Goal: Information Seeking & Learning: Check status

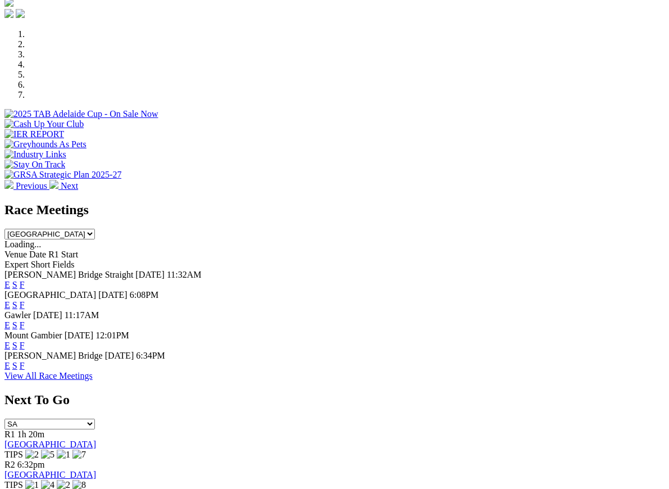
scroll to position [326, 0]
click at [25, 360] on link "F" at bounding box center [22, 365] width 5 height 10
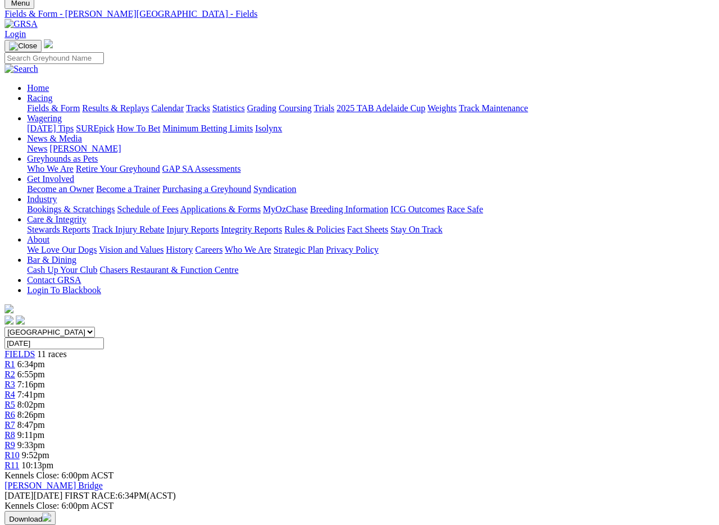
scroll to position [39, 13]
click at [31, 103] on link "Fields & Form" at bounding box center [53, 108] width 53 height 10
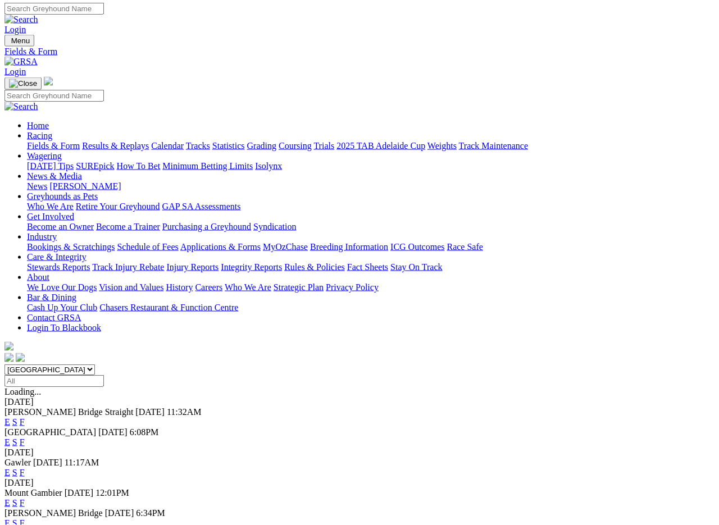
scroll to position [2, 0]
click at [127, 141] on link "Results & Replays" at bounding box center [115, 146] width 67 height 10
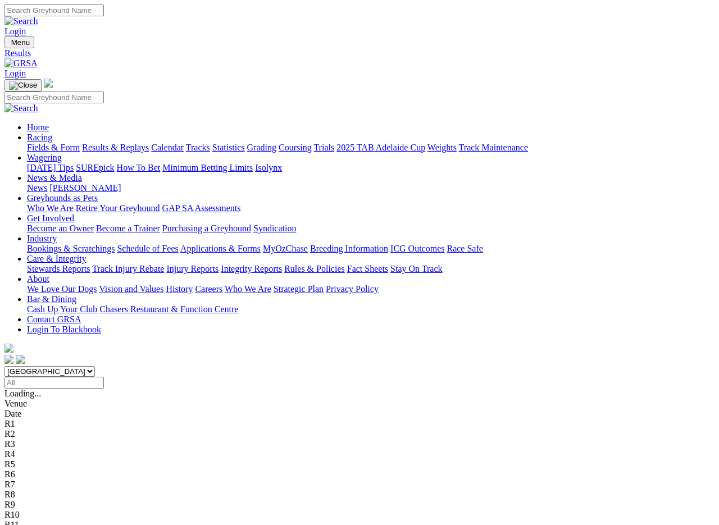
scroll to position [2, 0]
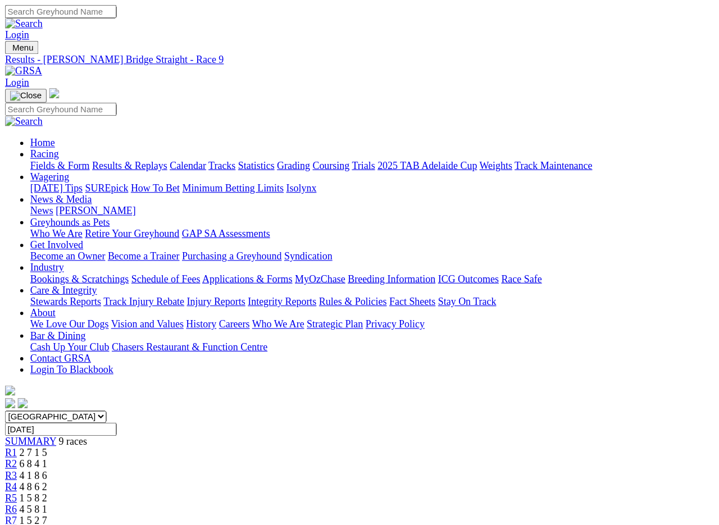
scroll to position [2, 0]
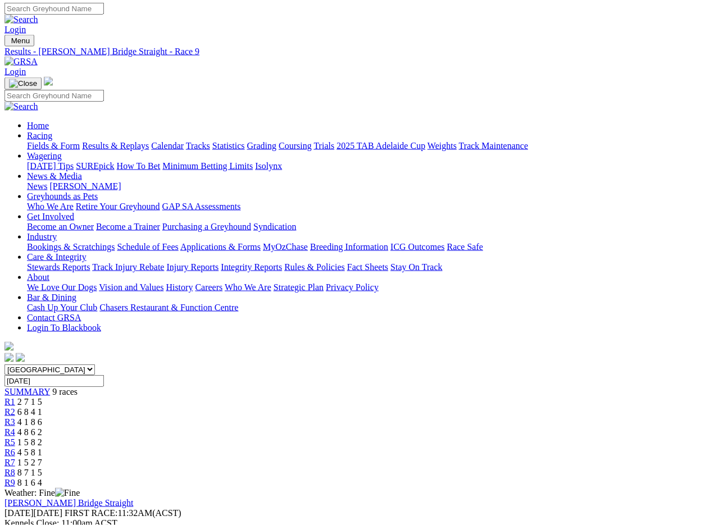
click at [51, 141] on link "Fields & Form" at bounding box center [53, 146] width 53 height 10
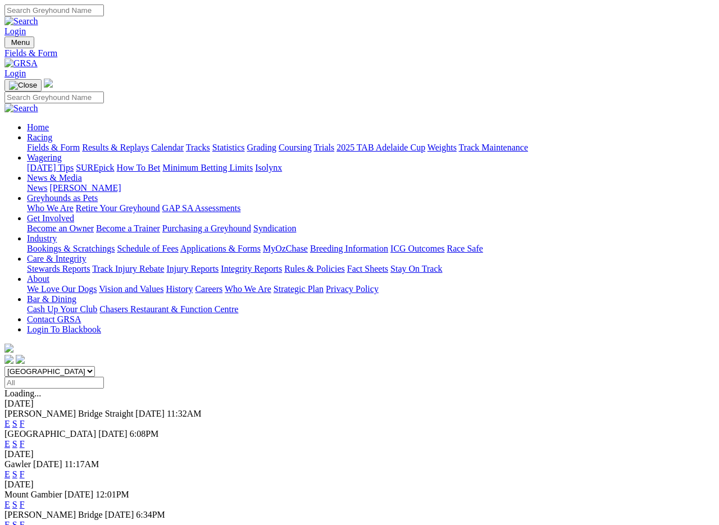
scroll to position [2, 0]
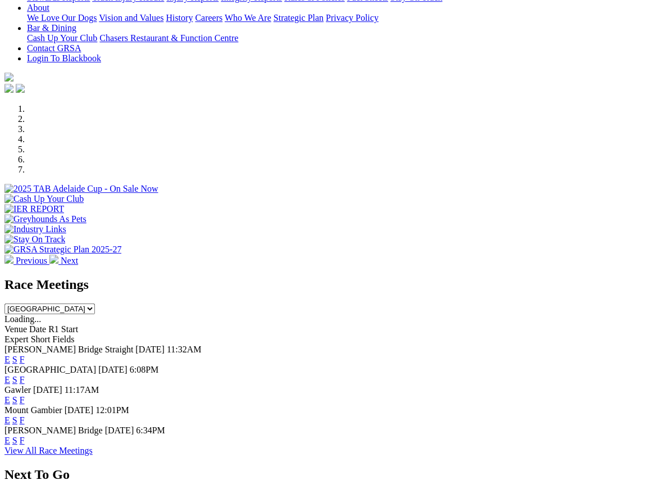
scroll to position [251, 0]
